Goal: Task Accomplishment & Management: Manage account settings

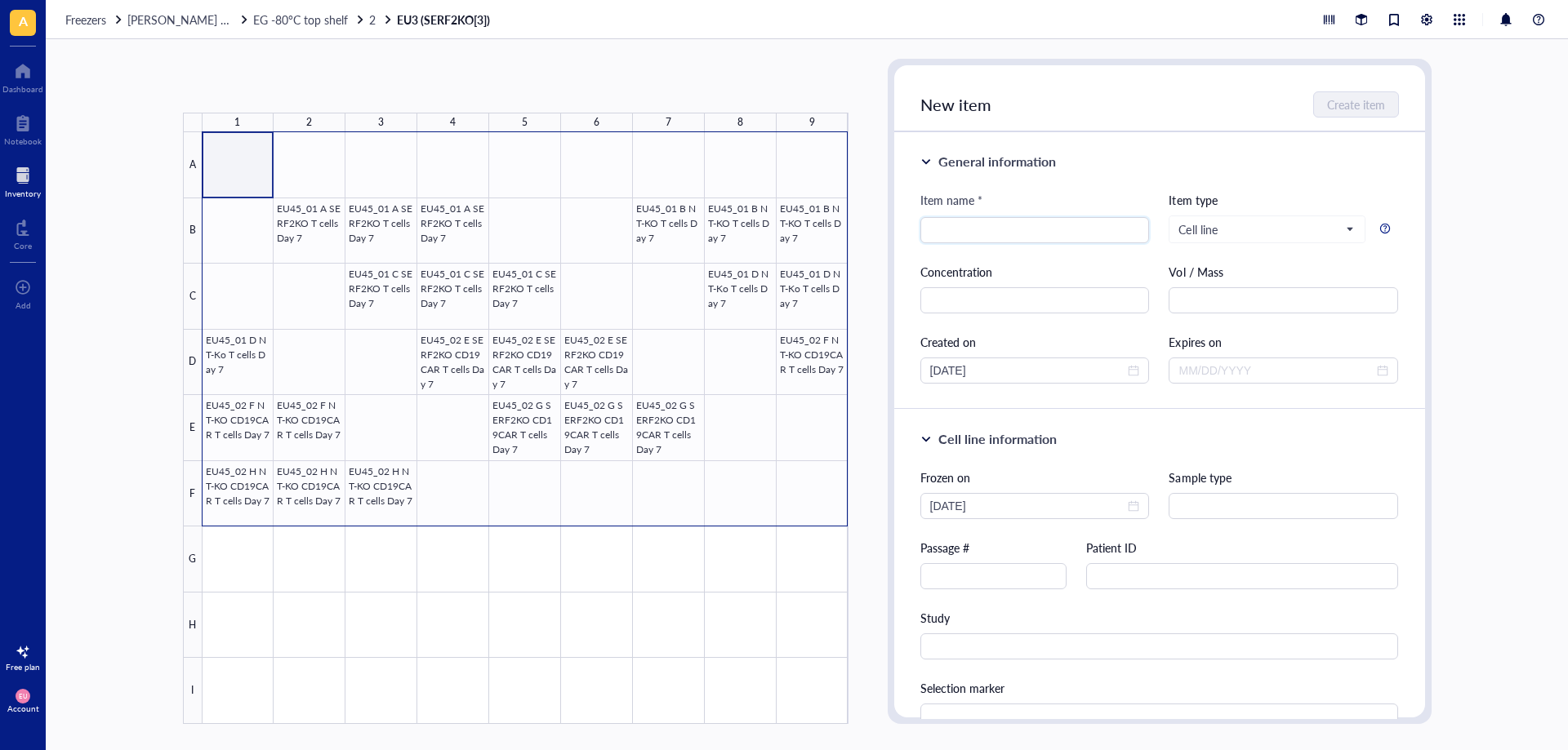
drag, startPoint x: 0, startPoint y: 0, endPoint x: 800, endPoint y: 508, distance: 947.7
click at [800, 508] on div at bounding box center [526, 429] width 646 height 592
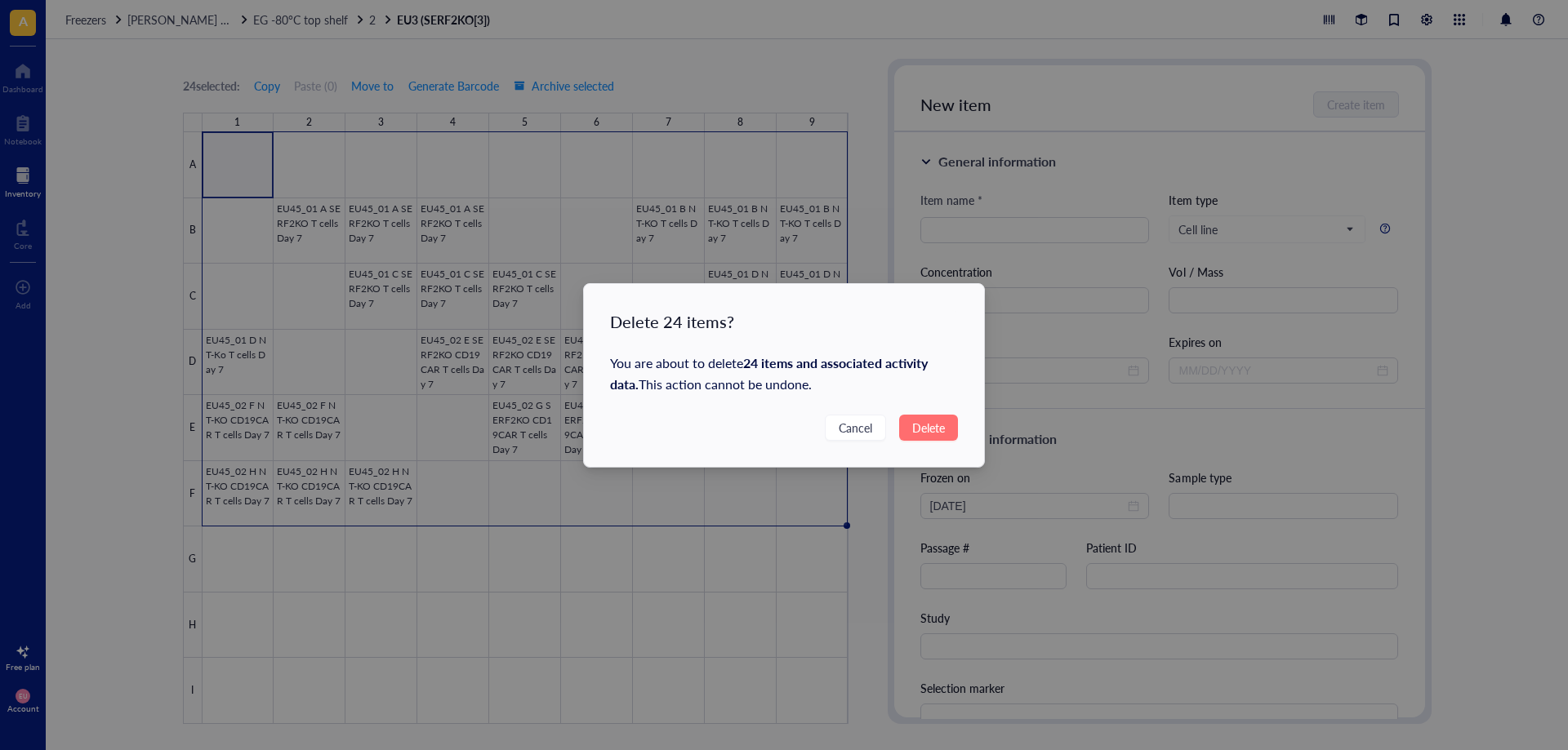
click at [935, 426] on span "Delete" at bounding box center [929, 428] width 33 height 18
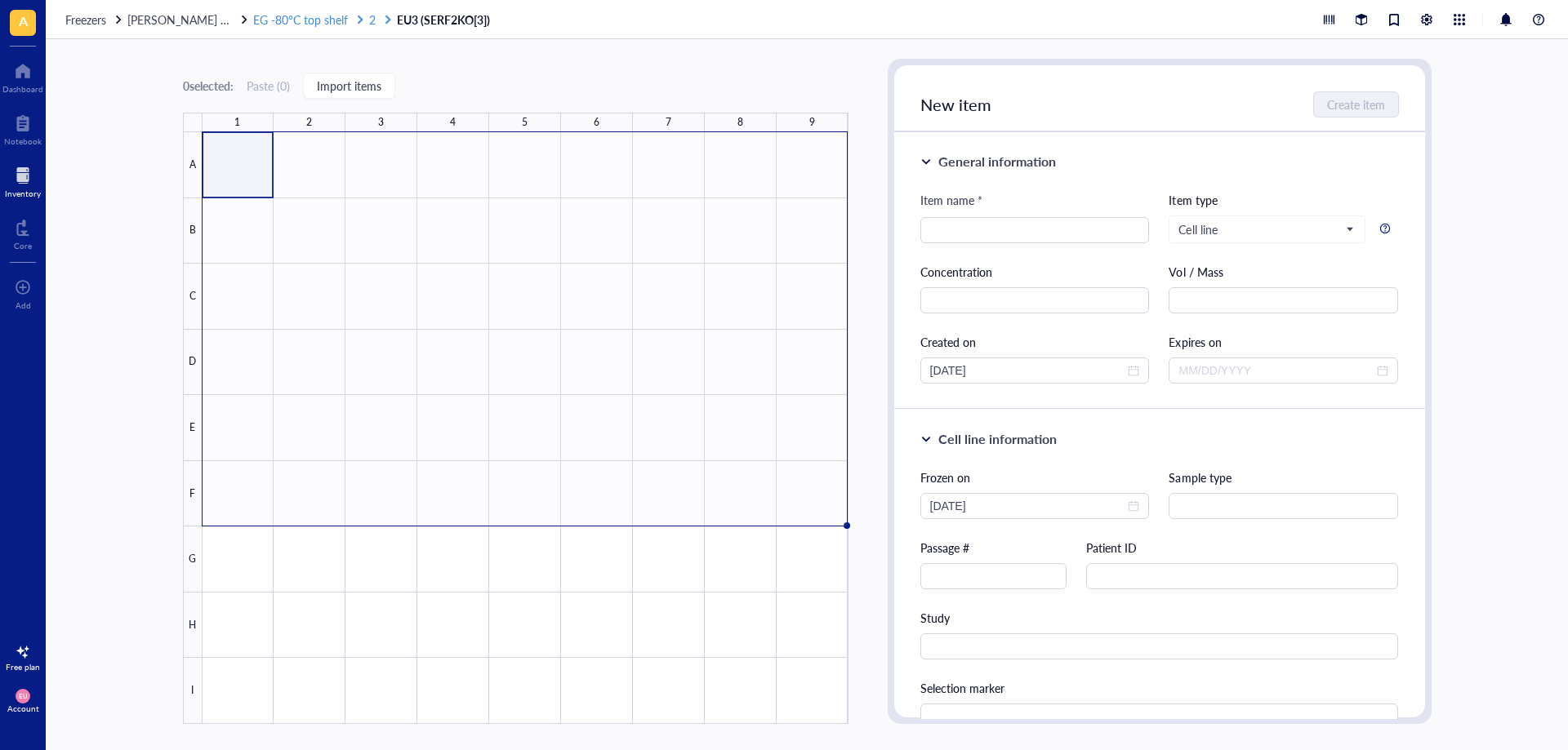
click at [349, 23] on link "EG -80°C top shelf 2" at bounding box center [323, 19] width 141 height 15
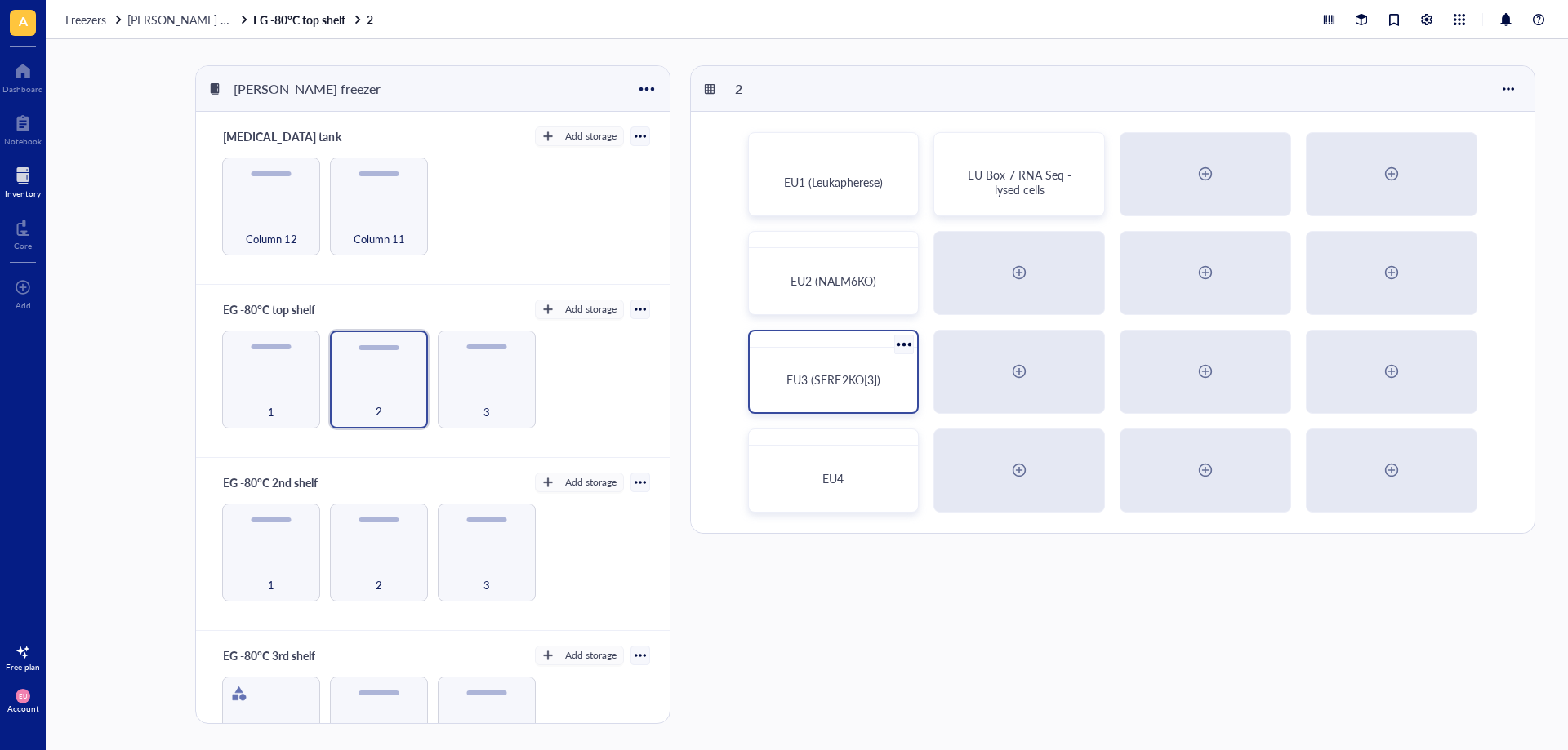
click at [895, 345] on div at bounding box center [905, 344] width 24 height 24
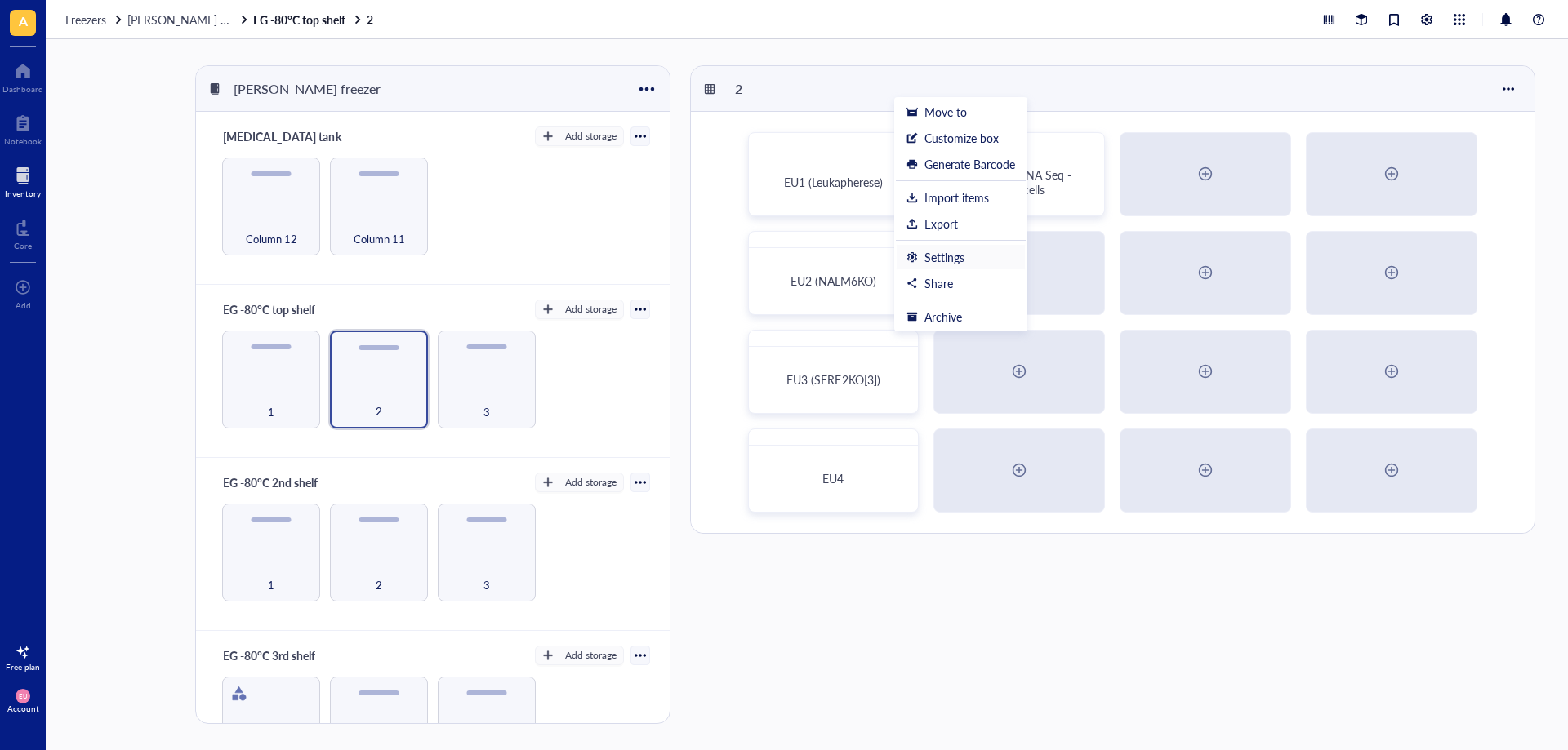
click at [929, 268] on li "Settings" at bounding box center [961, 257] width 130 height 26
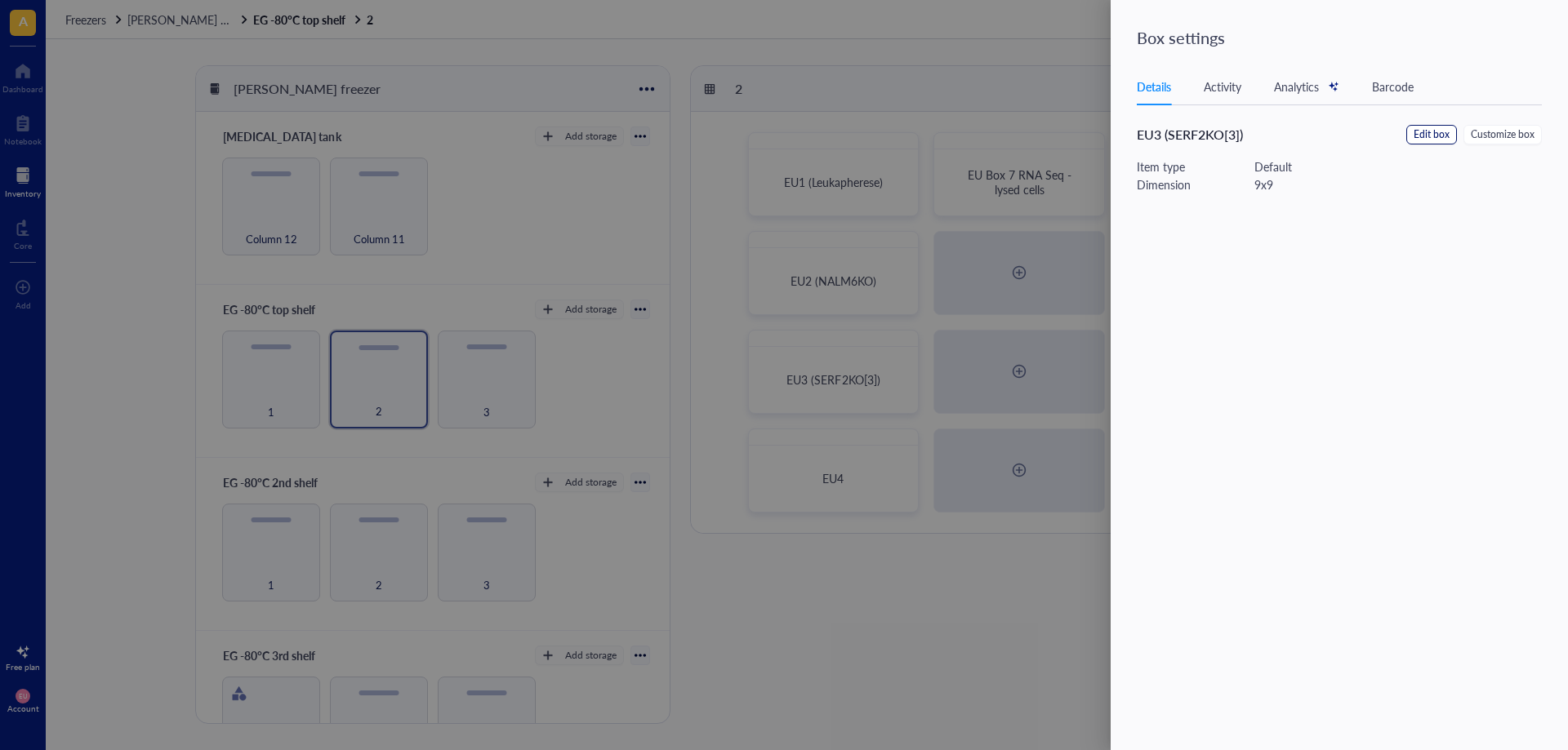
click at [1428, 138] on span "Edit box" at bounding box center [1431, 136] width 36 height 16
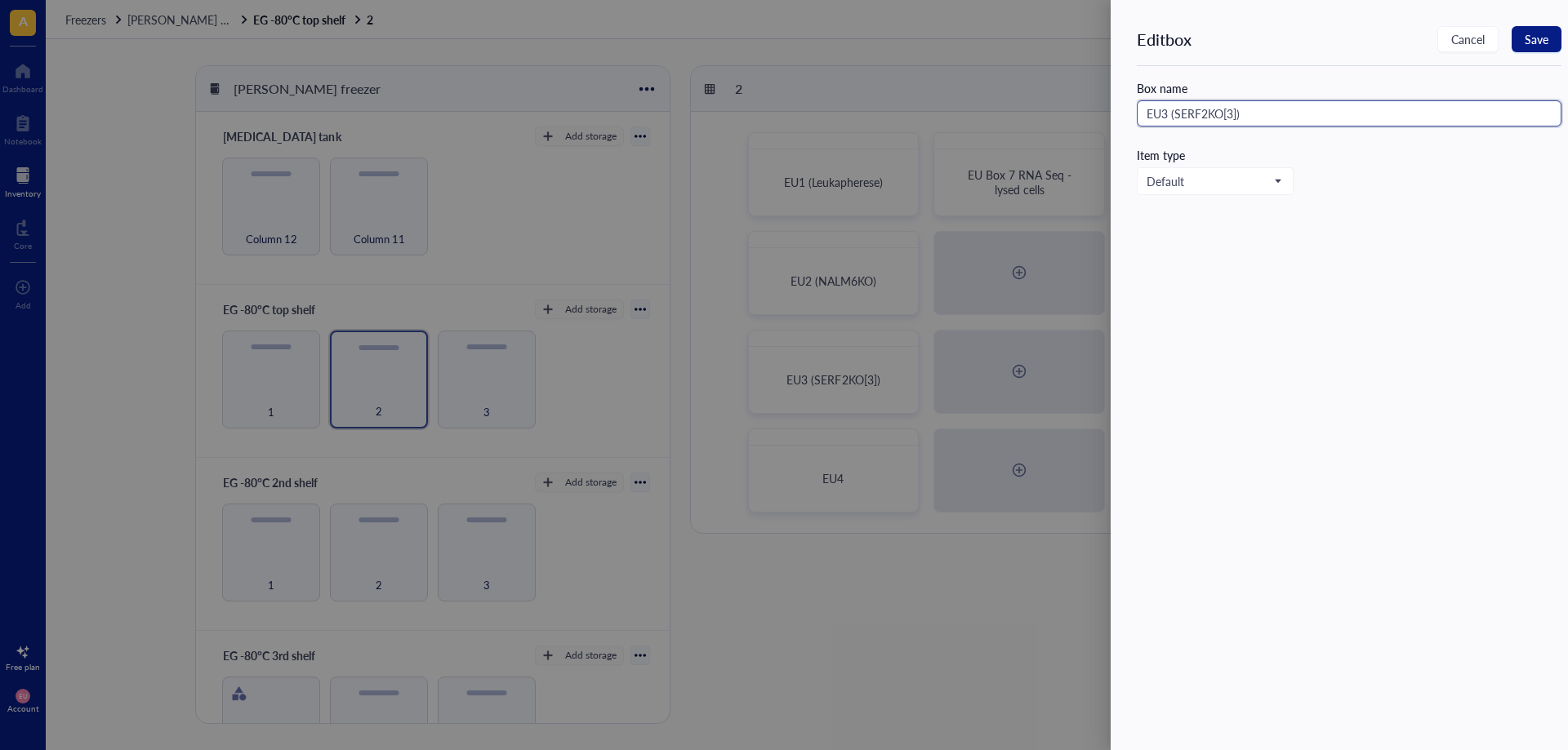
drag, startPoint x: 1272, startPoint y: 111, endPoint x: 1170, endPoint y: 115, distance: 102.1
click at [1170, 115] on input "EU3 (SERF2KO[3])" at bounding box center [1350, 114] width 425 height 26
type input "EU3"
click at [1533, 43] on span "Save" at bounding box center [1537, 39] width 24 height 13
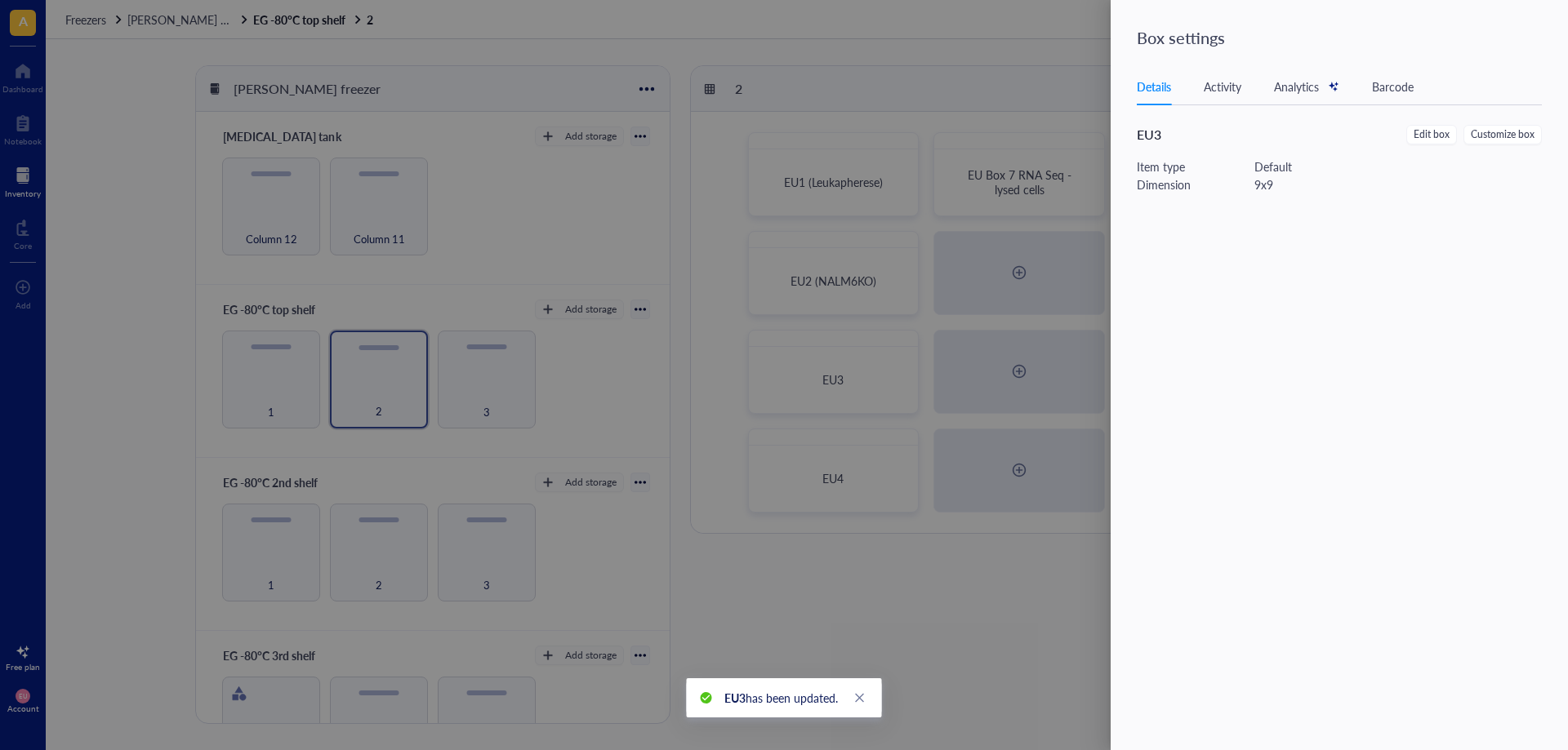
click at [932, 530] on div at bounding box center [784, 375] width 1568 height 750
